Goal: Navigation & Orientation: Find specific page/section

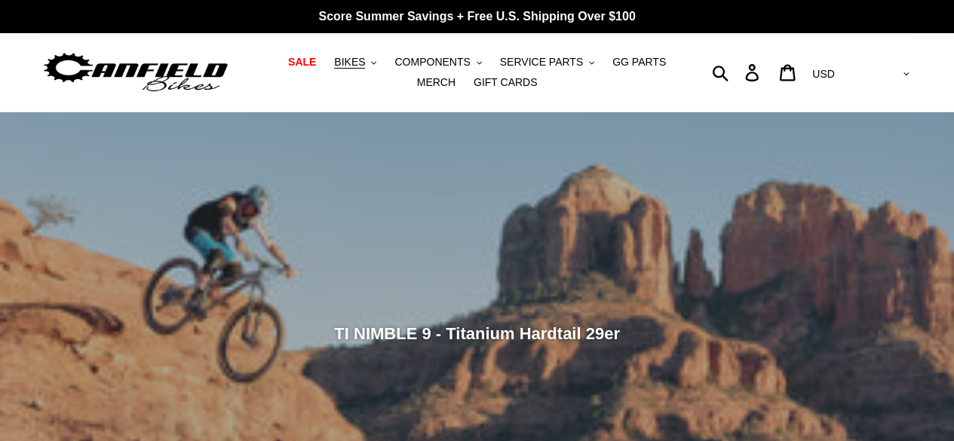
scroll to position [151, 0]
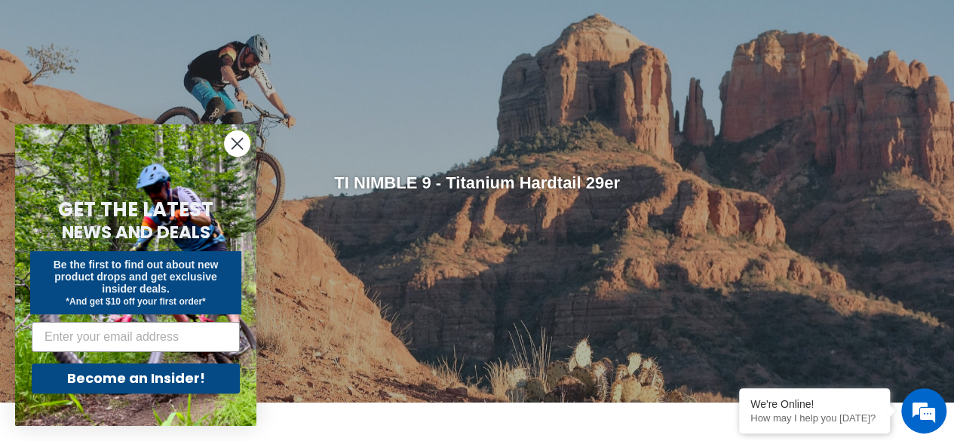
click at [231, 142] on circle "Close dialog" at bounding box center [237, 143] width 25 height 25
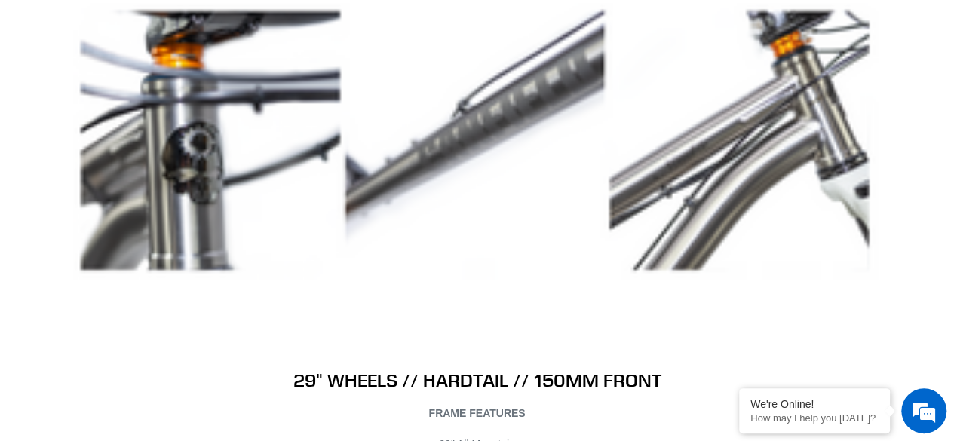
scroll to position [7841, 0]
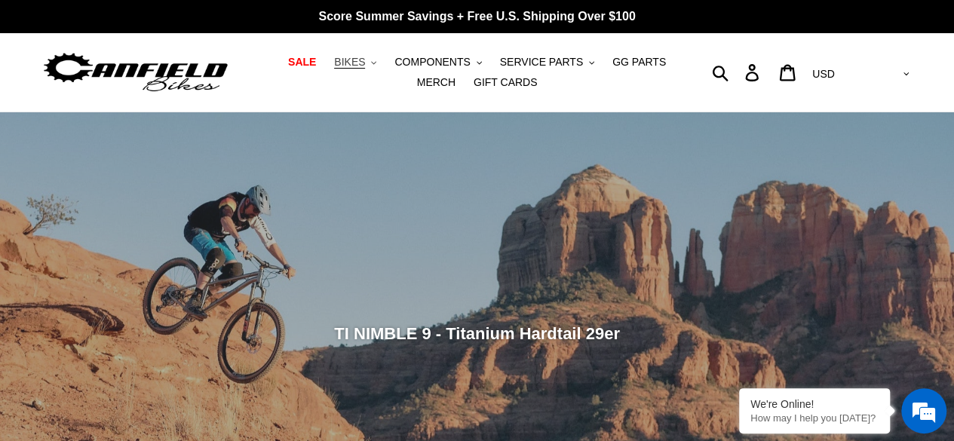
click at [339, 66] on span "BIKES" at bounding box center [349, 62] width 31 height 13
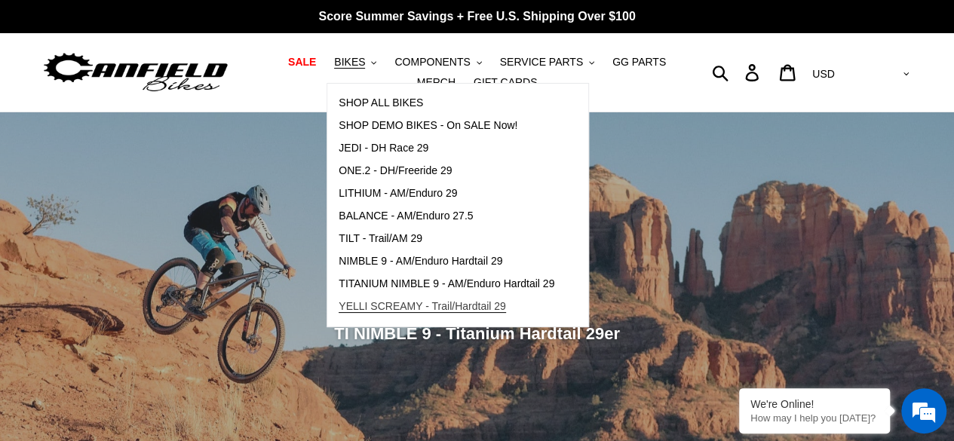
click at [401, 304] on span "YELLI SCREAMY - Trail/Hardtail 29" at bounding box center [422, 306] width 167 height 13
